Goal: Task Accomplishment & Management: Complete application form

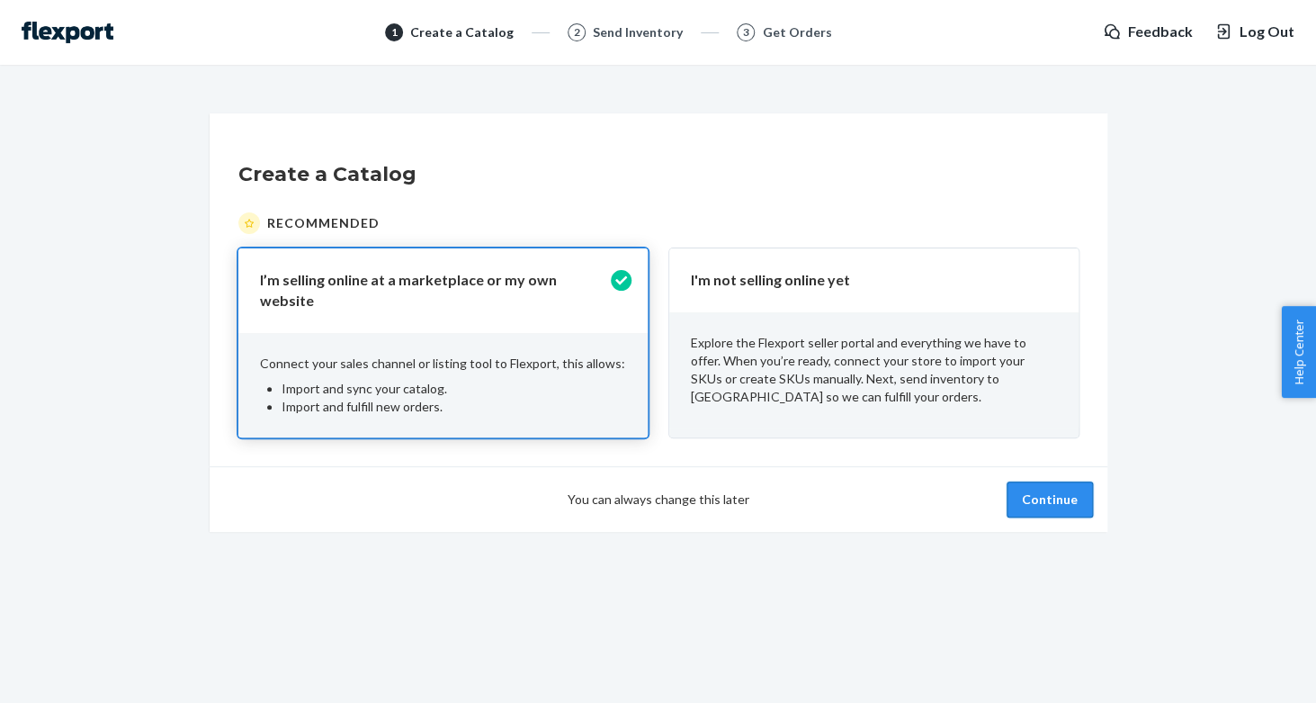
click at [1025, 489] on button "Continue" at bounding box center [1050, 499] width 86 height 36
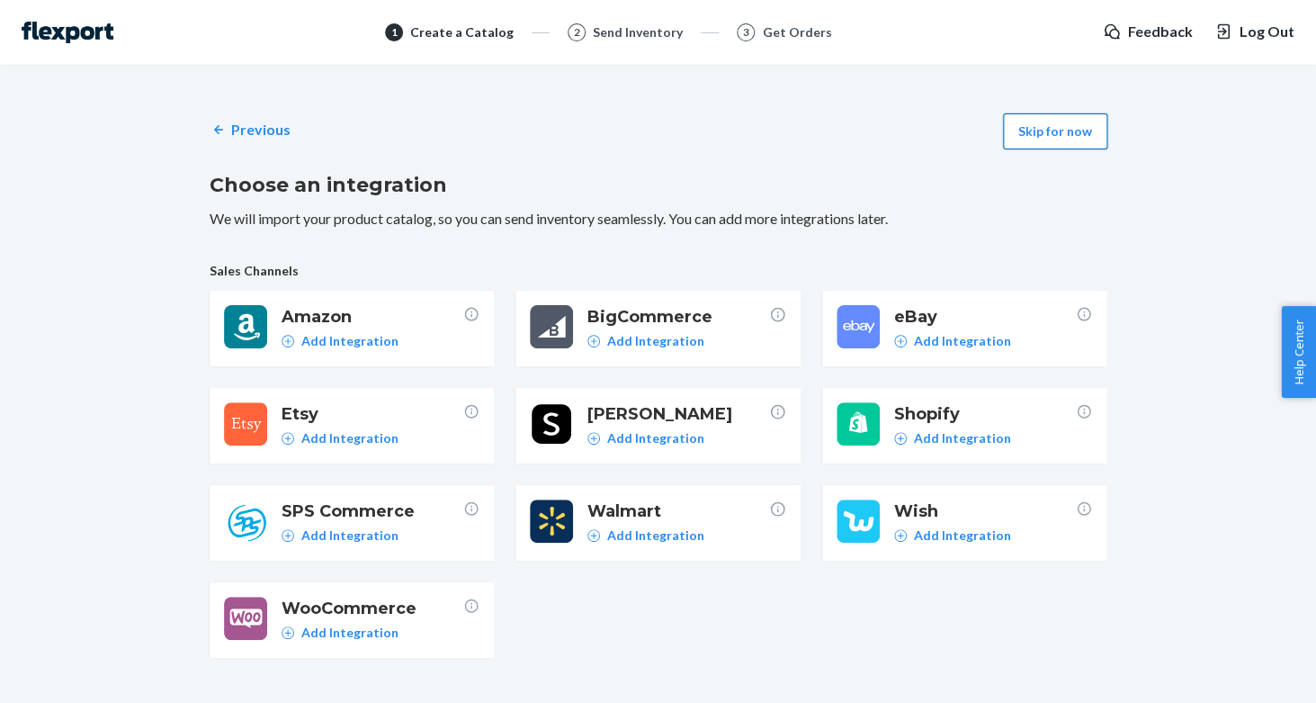
click at [1028, 130] on button "Skip for now" at bounding box center [1055, 131] width 104 height 36
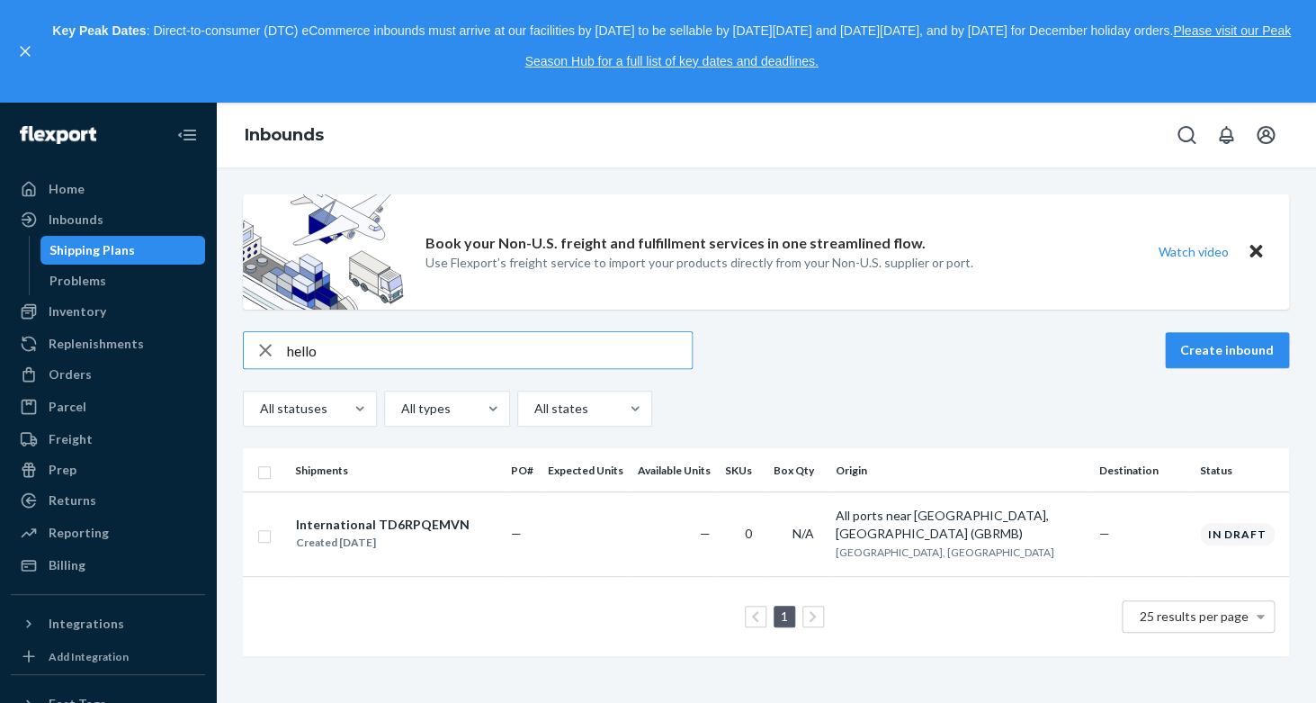
type input "hello"
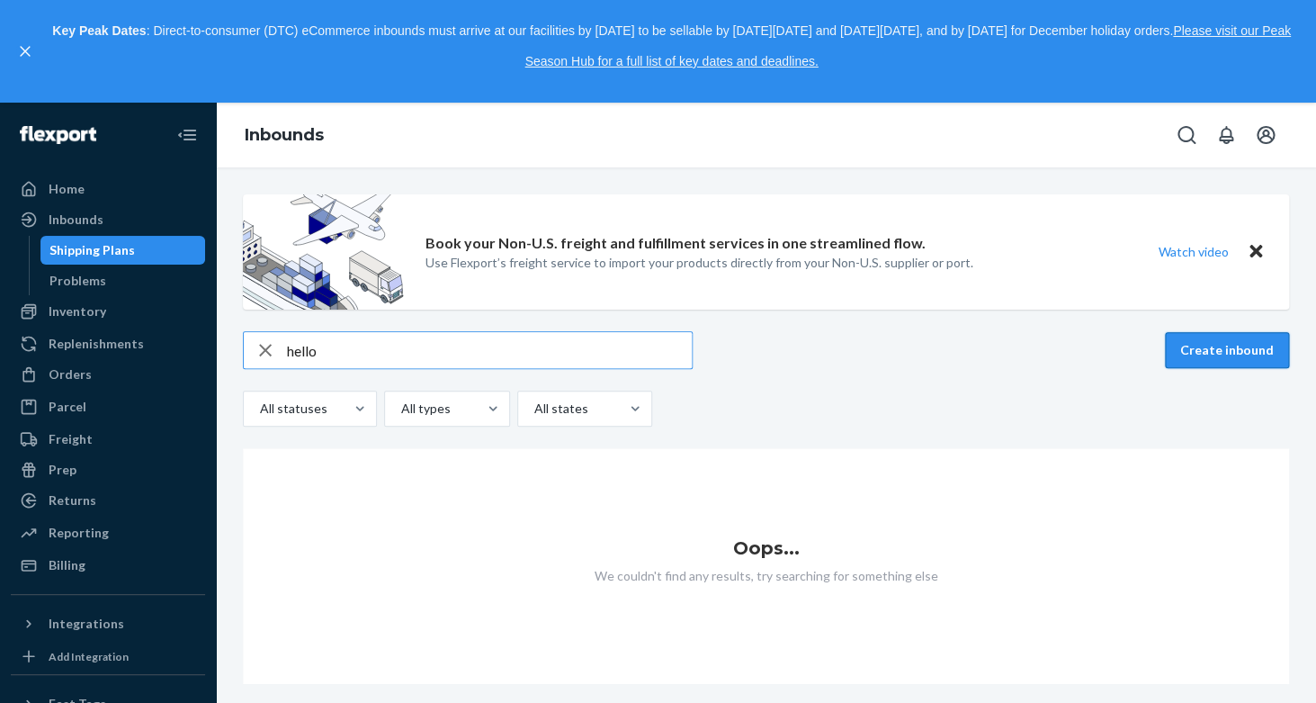
click at [1242, 340] on button "Create inbound" at bounding box center [1227, 350] width 124 height 36
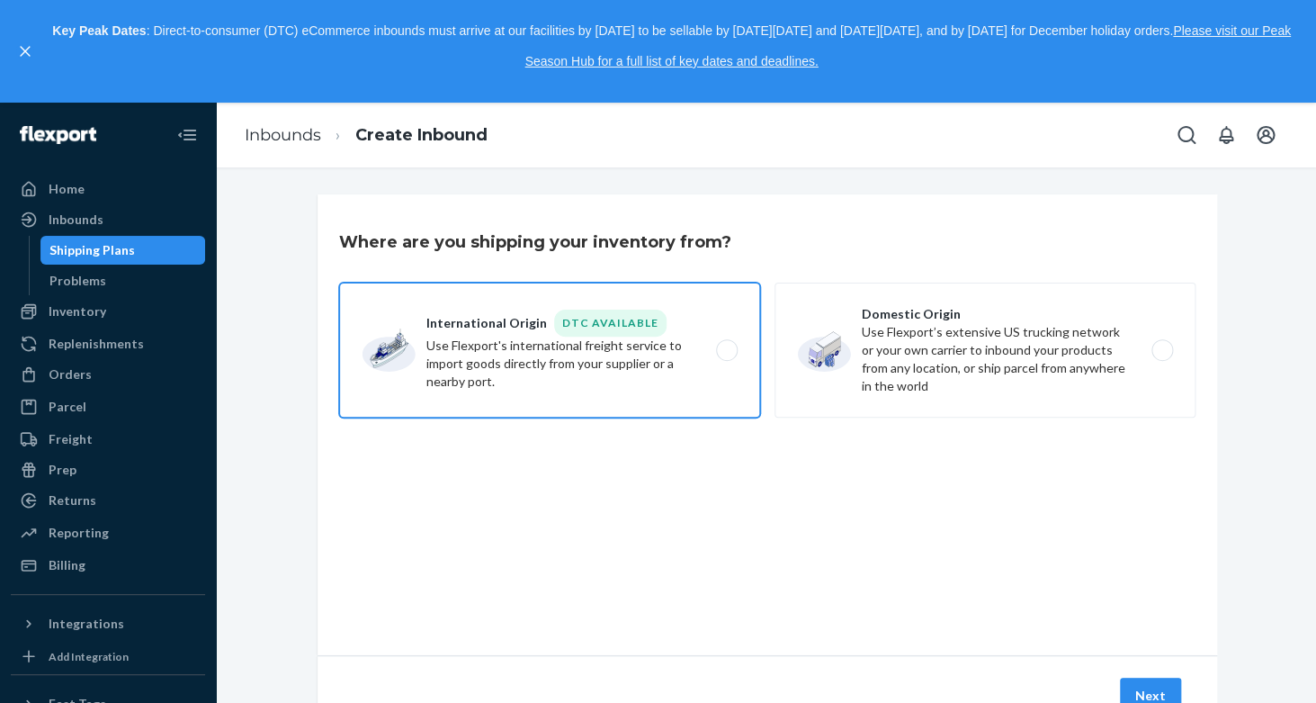
click at [535, 401] on label "International Origin DTC Available Use Flexport's international freight service…" at bounding box center [549, 349] width 421 height 135
click at [726, 356] on input "International Origin DTC Available Use Flexport's international freight service…" at bounding box center [732, 351] width 12 height 12
radio input "true"
click at [1143, 674] on div "Next" at bounding box center [768, 695] width 900 height 80
click at [1145, 697] on button "Next" at bounding box center [1150, 695] width 61 height 36
